Goal: Task Accomplishment & Management: Manage account settings

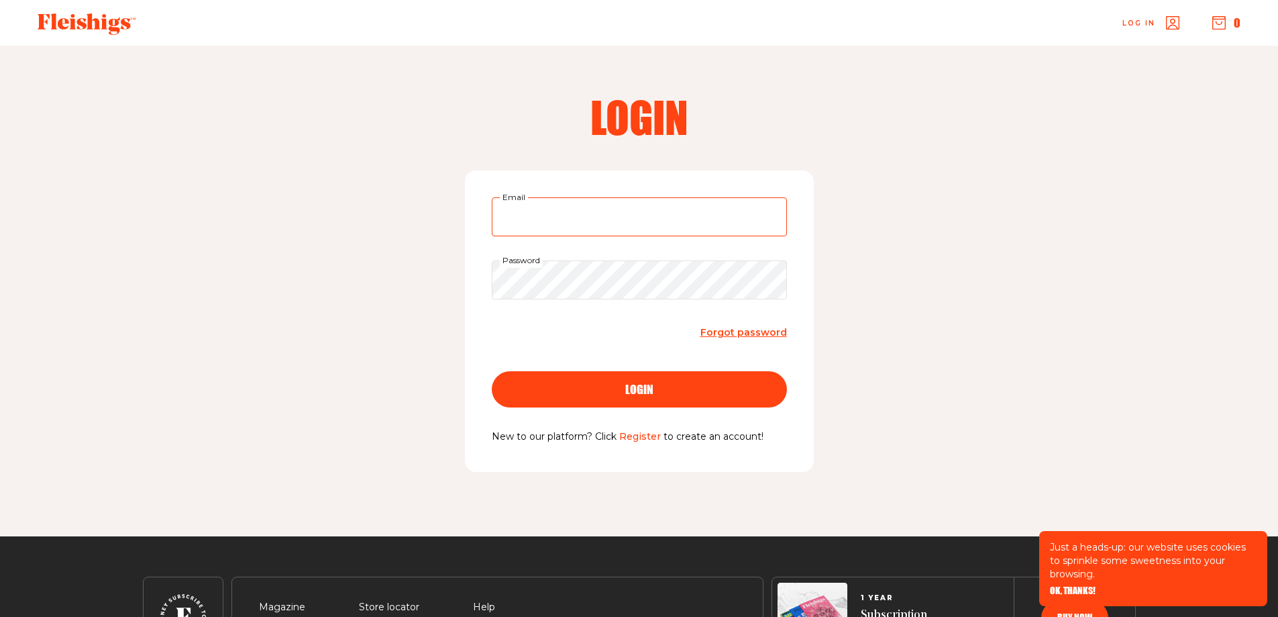
type input "[EMAIL_ADDRESS][DOMAIN_NAME]"
click at [656, 384] on div "login" at bounding box center [640, 389] width 242 height 12
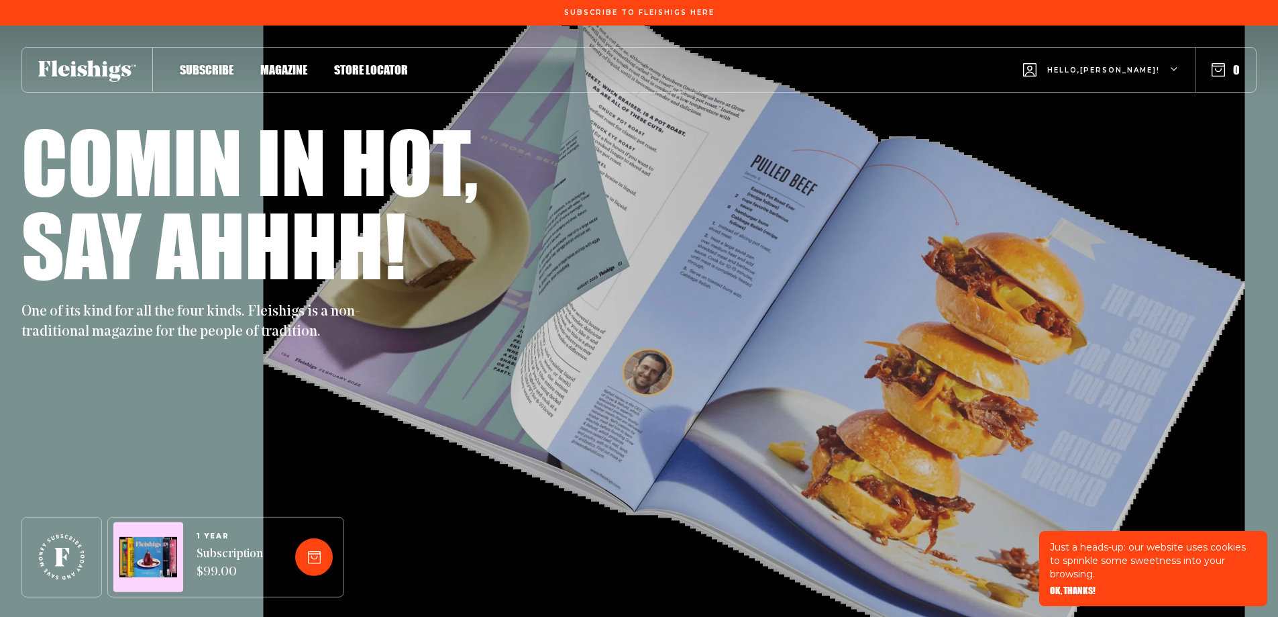
click at [1091, 68] on span "Hello, [PERSON_NAME] !" at bounding box center [1104, 81] width 113 height 32
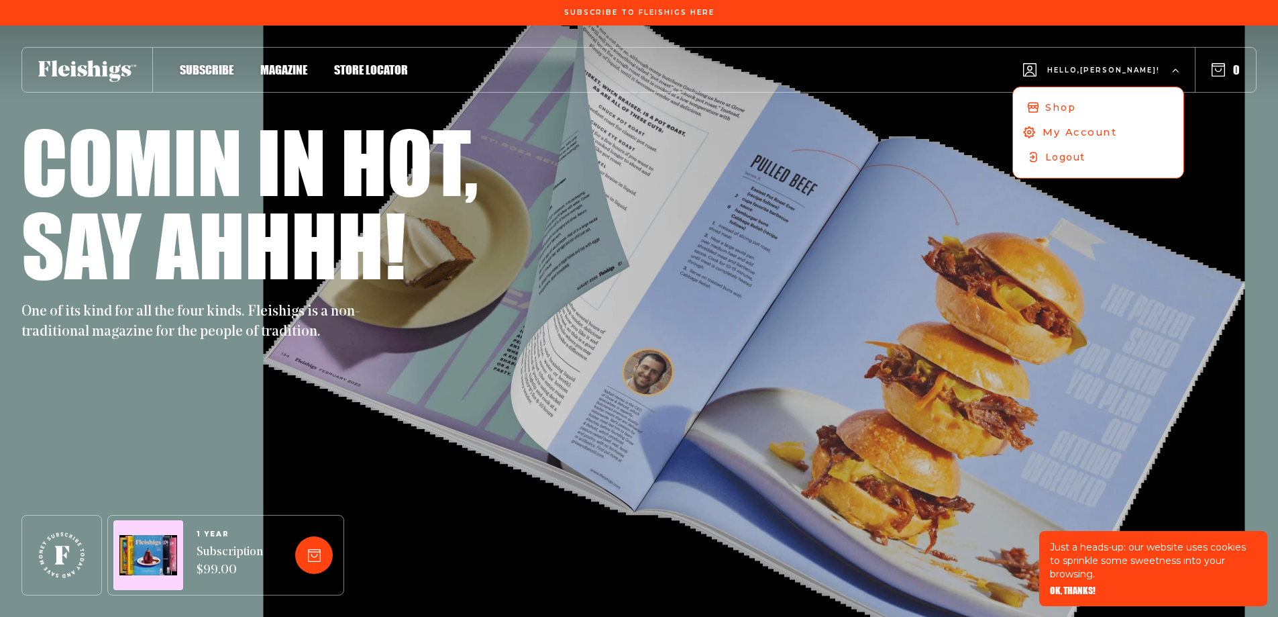
click at [1117, 128] on span "My Account" at bounding box center [1080, 132] width 74 height 15
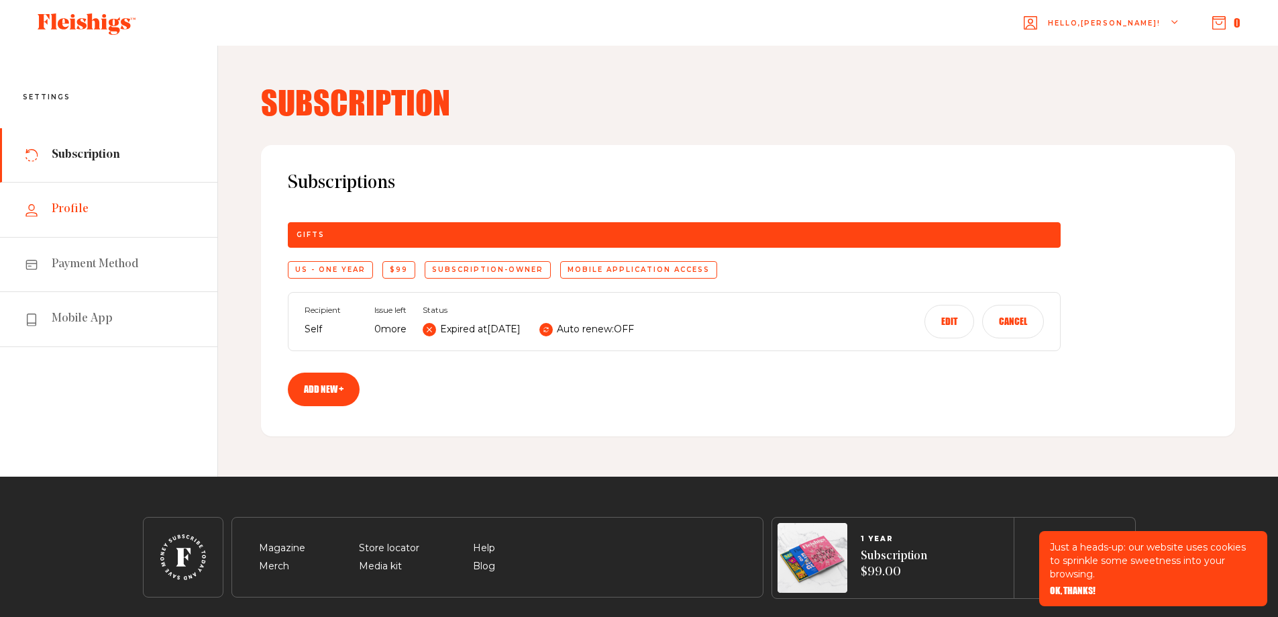
click at [68, 201] on link "Profile" at bounding box center [108, 210] width 217 height 54
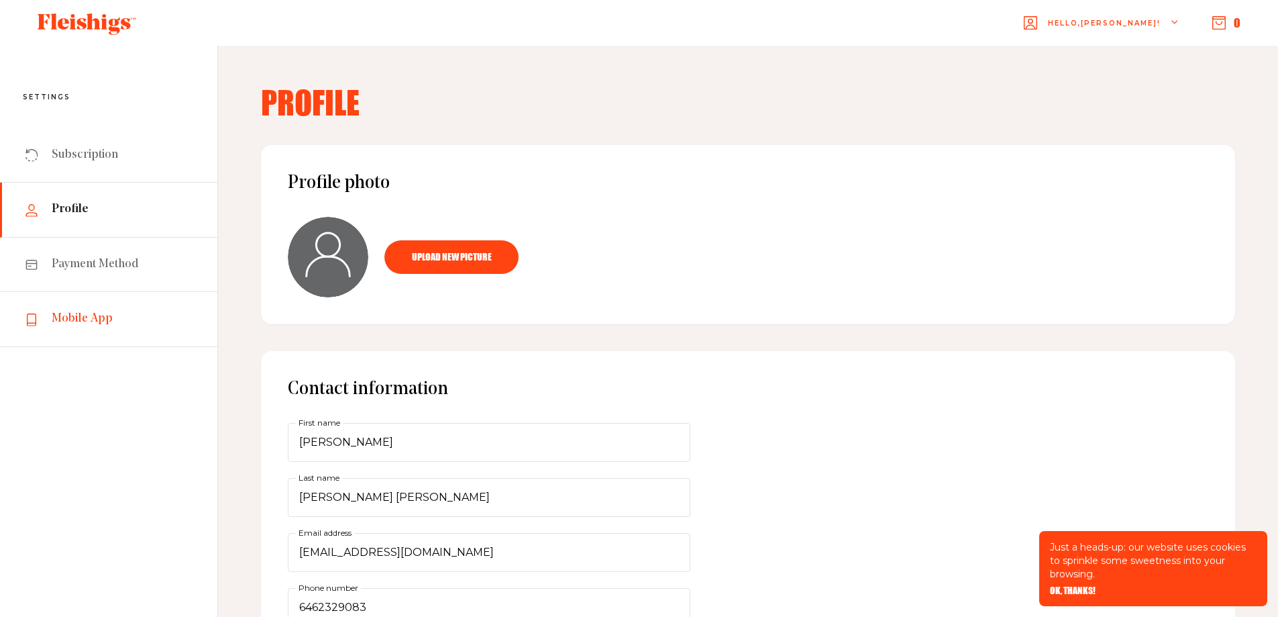
click at [81, 314] on span "Mobile App" at bounding box center [82, 319] width 61 height 16
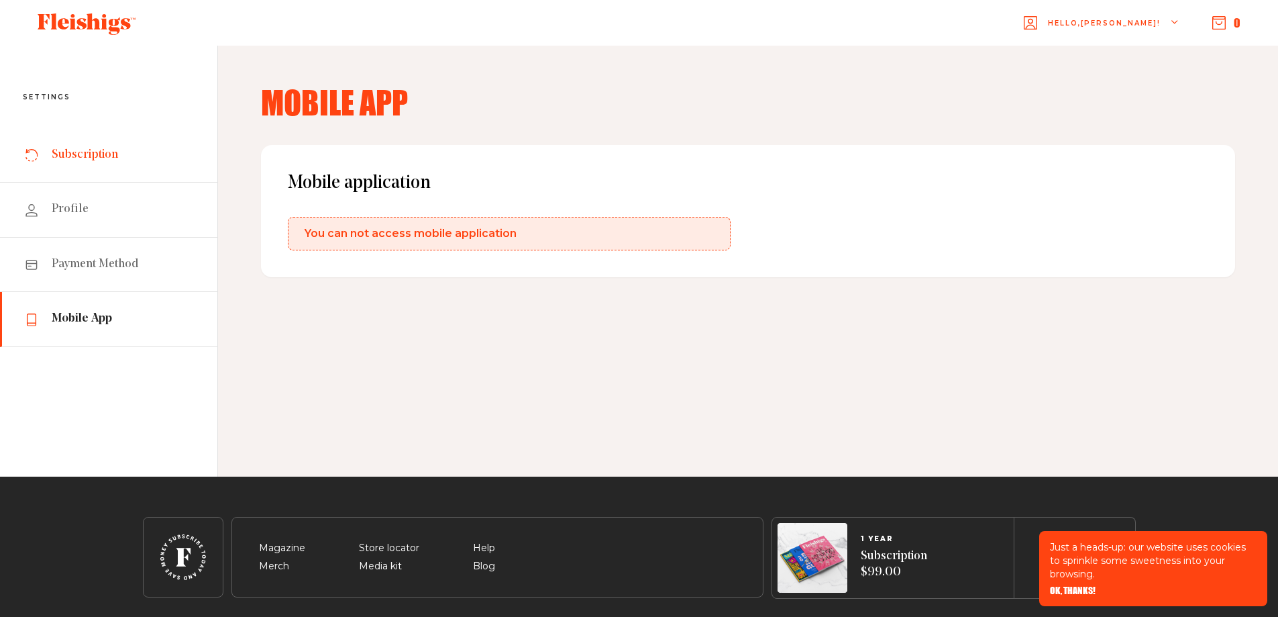
click at [90, 149] on span "Subscription" at bounding box center [85, 155] width 66 height 16
